Goal: Use online tool/utility: Utilize a website feature to perform a specific function

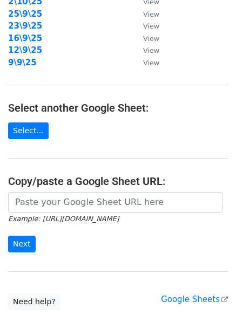
scroll to position [187, 0]
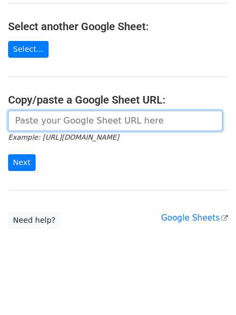
drag, startPoint x: 53, startPoint y: 117, endPoint x: 43, endPoint y: 145, distance: 29.1
click at [53, 117] on input "url" at bounding box center [115, 120] width 214 height 20
paste input "[URL][DOMAIN_NAME]"
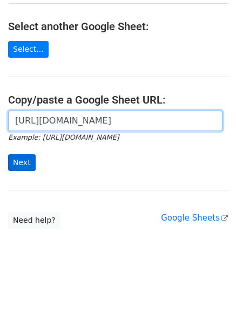
scroll to position [0, 223]
type input "[URL][DOMAIN_NAME]"
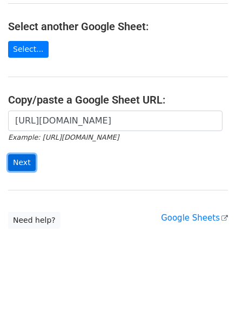
scroll to position [0, 0]
click at [22, 165] on input "Next" at bounding box center [21, 162] width 27 height 17
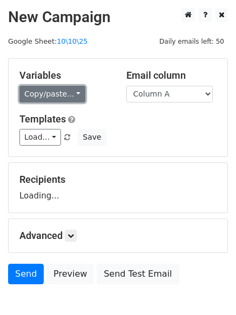
click at [44, 97] on link "Copy/paste..." at bounding box center [52, 94] width 66 height 17
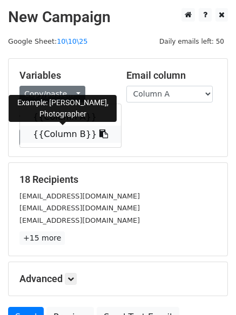
click at [52, 134] on link "{{Column B}}" at bounding box center [70, 134] width 101 height 17
